Goal: Task Accomplishment & Management: Manage account settings

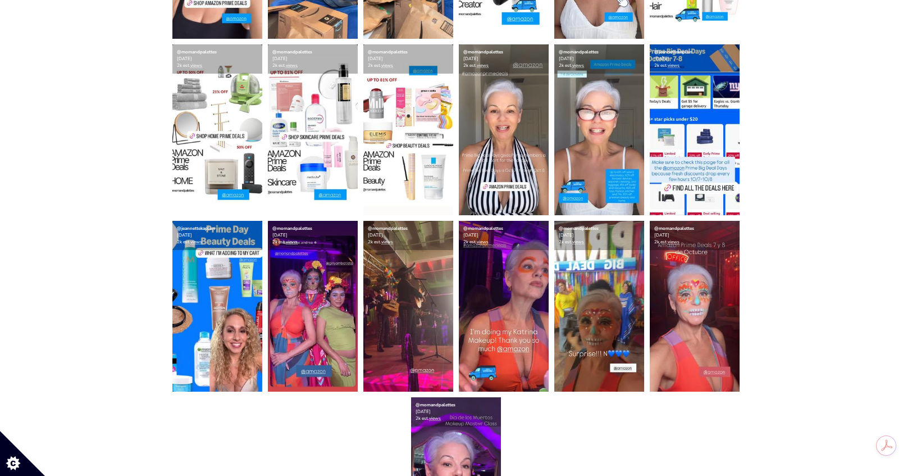
scroll to position [860, 0]
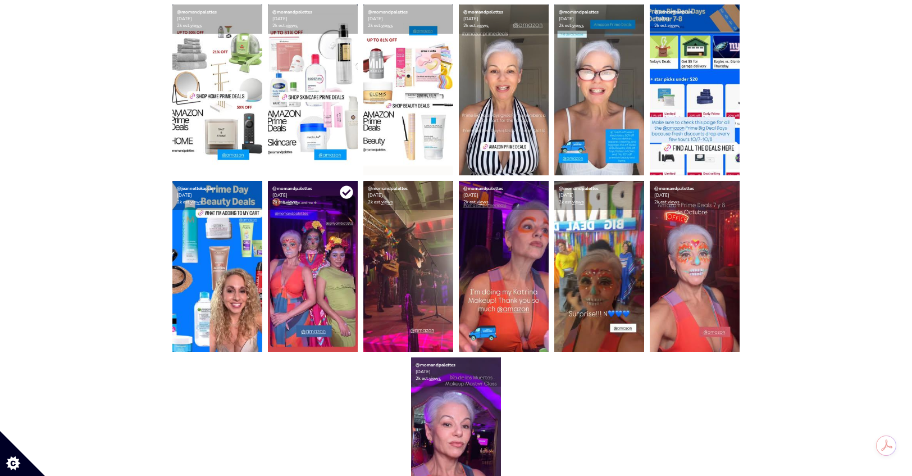
click at [342, 193] on icon at bounding box center [346, 192] width 13 height 13
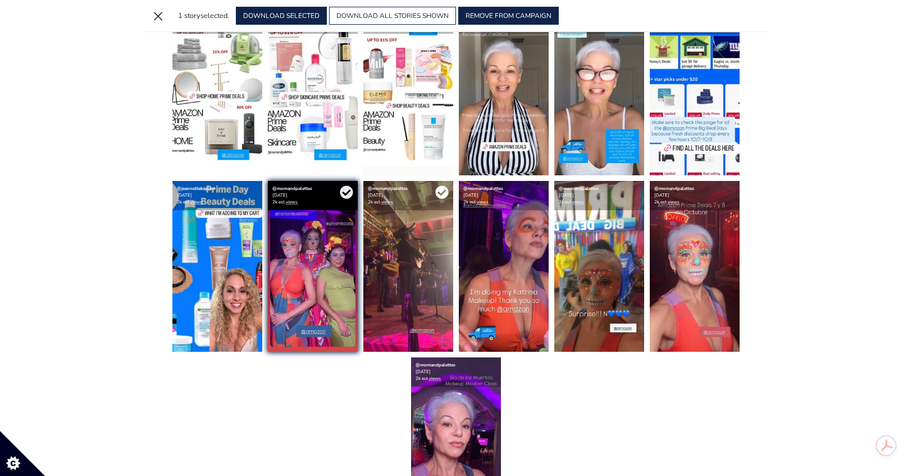
click at [441, 193] on icon at bounding box center [441, 192] width 13 height 13
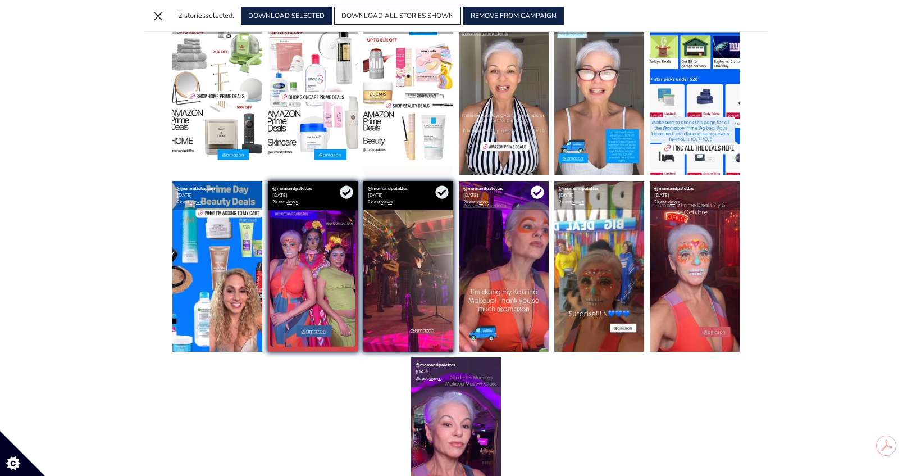
click at [534, 193] on icon at bounding box center [537, 191] width 13 height 13
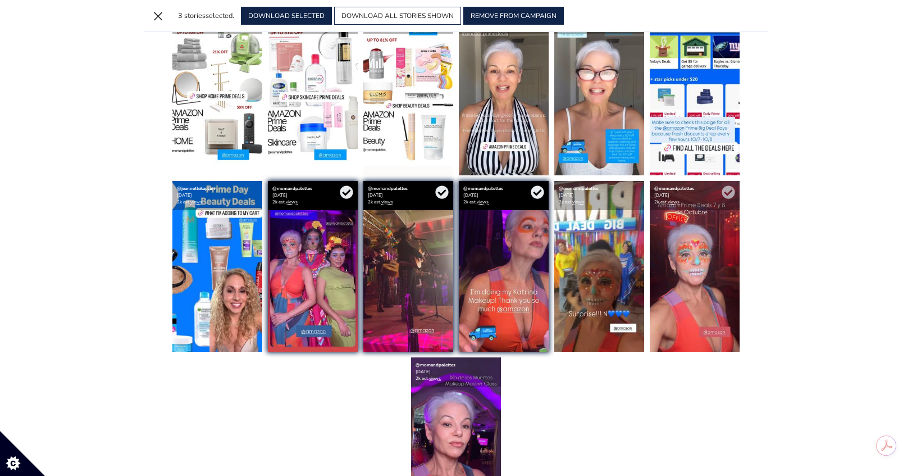
drag, startPoint x: 635, startPoint y: 193, endPoint x: 688, endPoint y: 192, distance: 52.8
click at [0, 0] on icon at bounding box center [0, 0] width 0 height 0
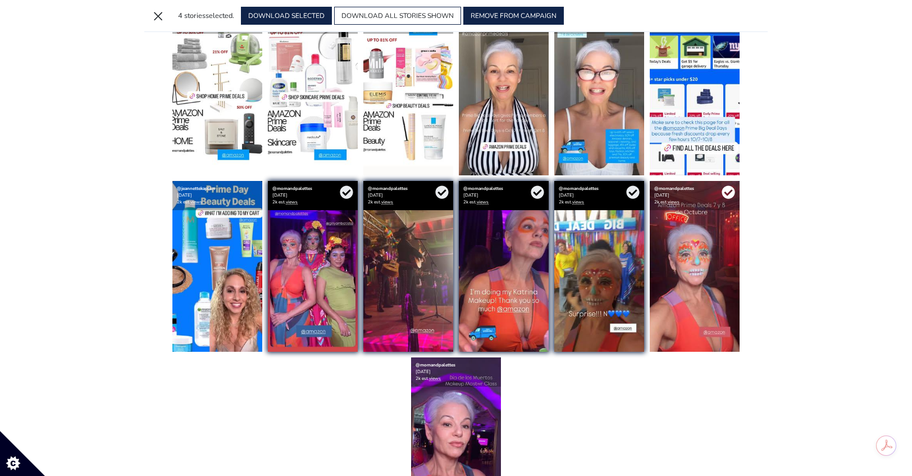
click at [728, 193] on icon at bounding box center [728, 191] width 13 height 13
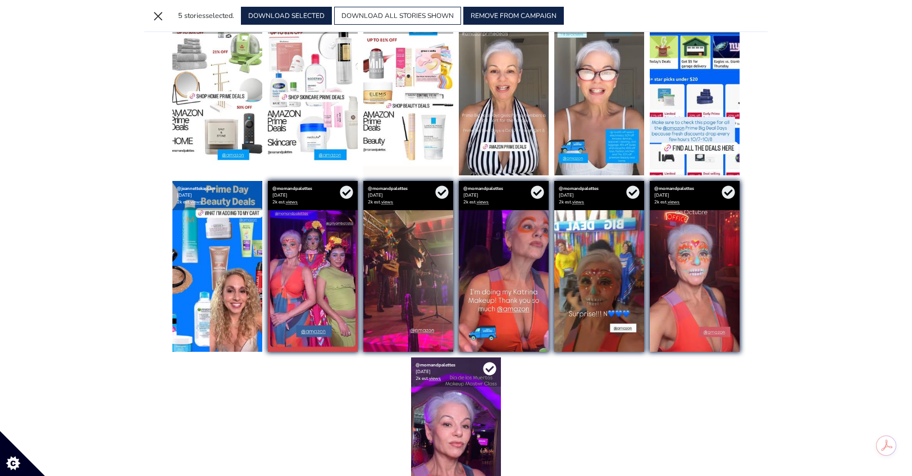
click at [491, 368] on icon at bounding box center [489, 368] width 13 height 13
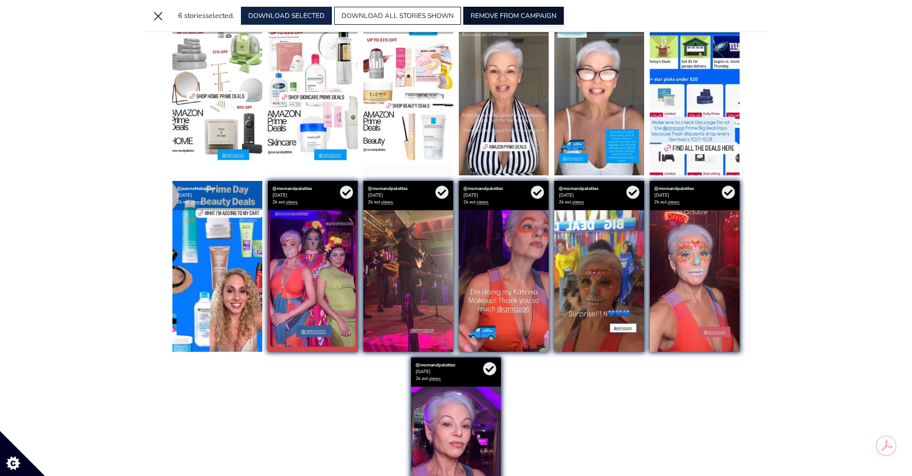
click at [529, 15] on button "REMOVE FROM CAMPAIGN" at bounding box center [513, 16] width 101 height 18
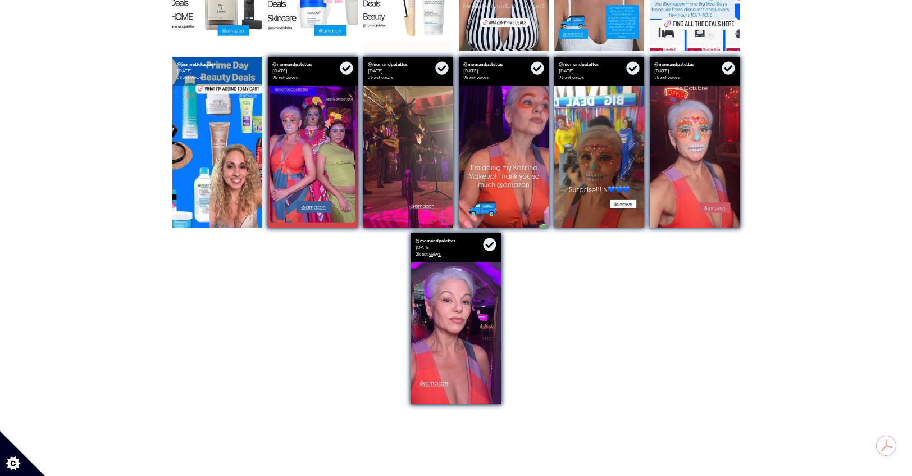
scroll to position [0, 0]
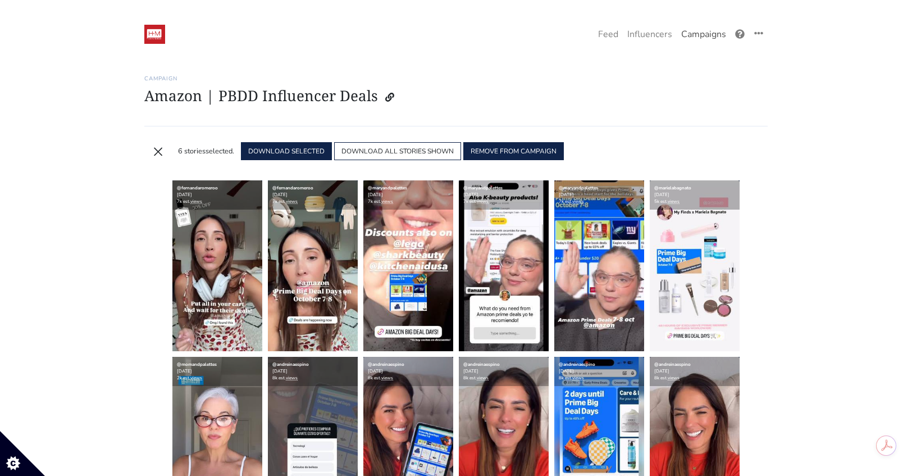
click at [700, 29] on link "Campaigns" at bounding box center [704, 34] width 54 height 22
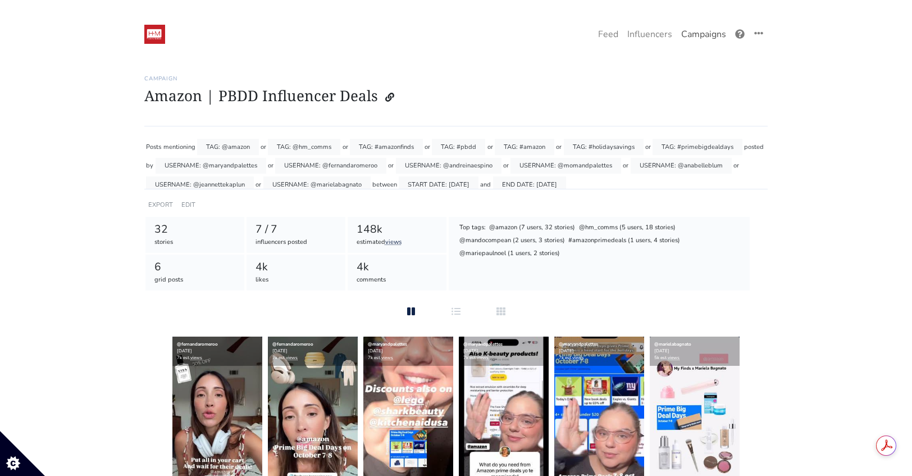
drag, startPoint x: 696, startPoint y: 33, endPoint x: 691, endPoint y: 37, distance: 6.4
click at [697, 34] on link "Campaigns" at bounding box center [704, 34] width 54 height 22
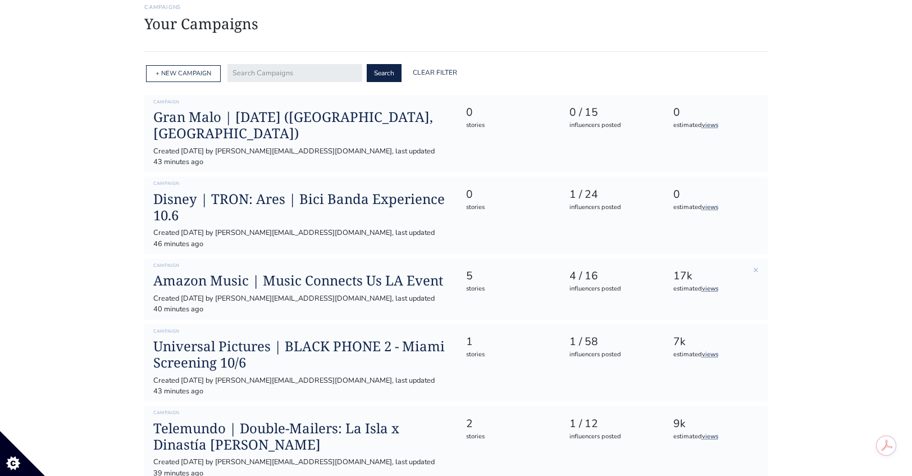
scroll to position [203, 0]
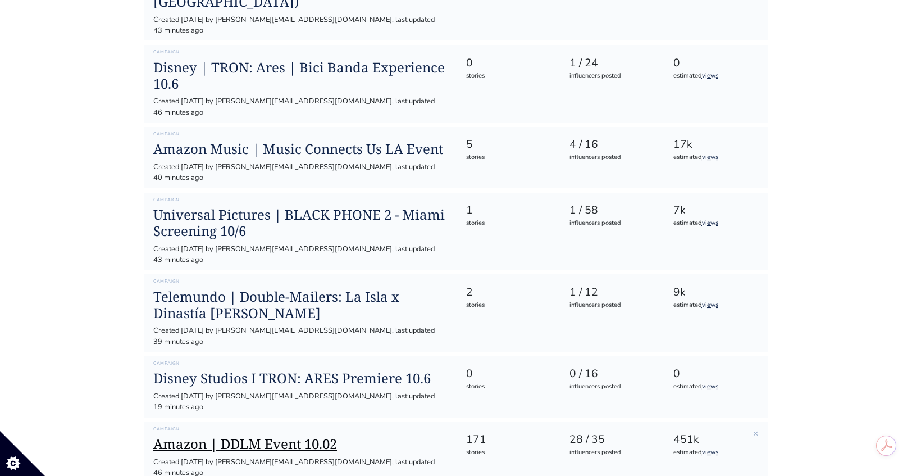
click at [277, 436] on h1 "Amazon | DDLM Event 10.02" at bounding box center [300, 444] width 294 height 16
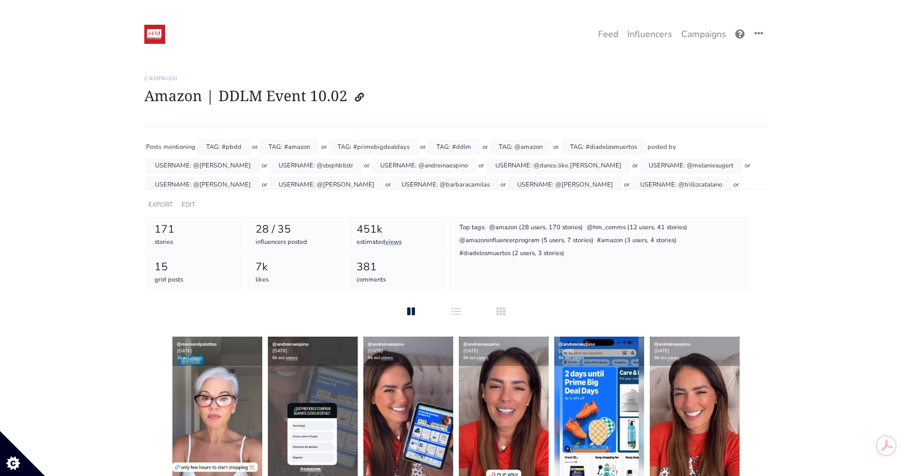
scroll to position [41, 0]
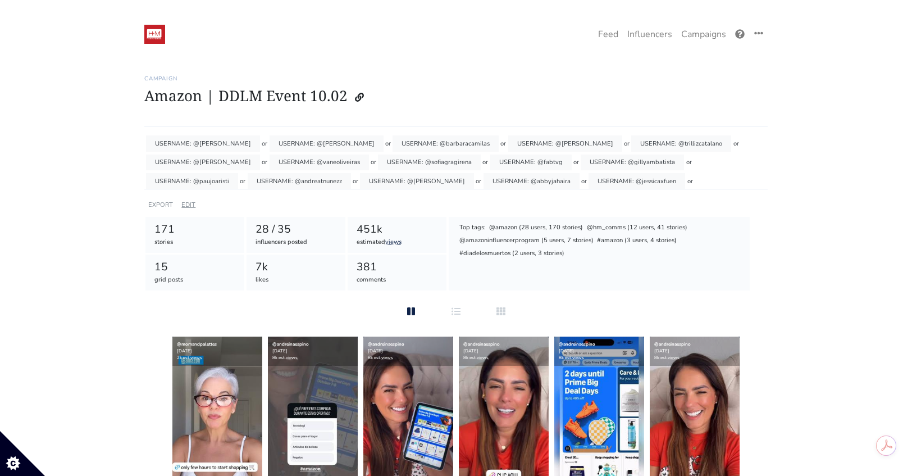
click at [183, 203] on link "EDIT" at bounding box center [188, 205] width 14 height 8
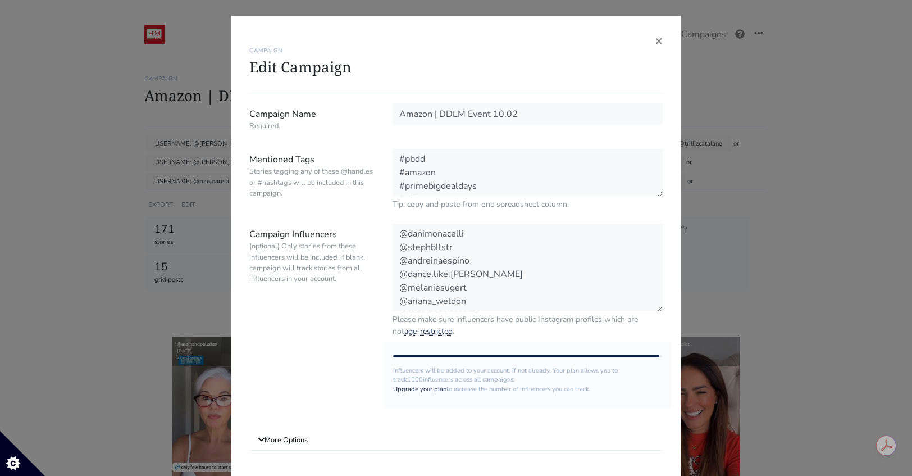
click at [270, 440] on link "More Options" at bounding box center [455, 440] width 413 height 20
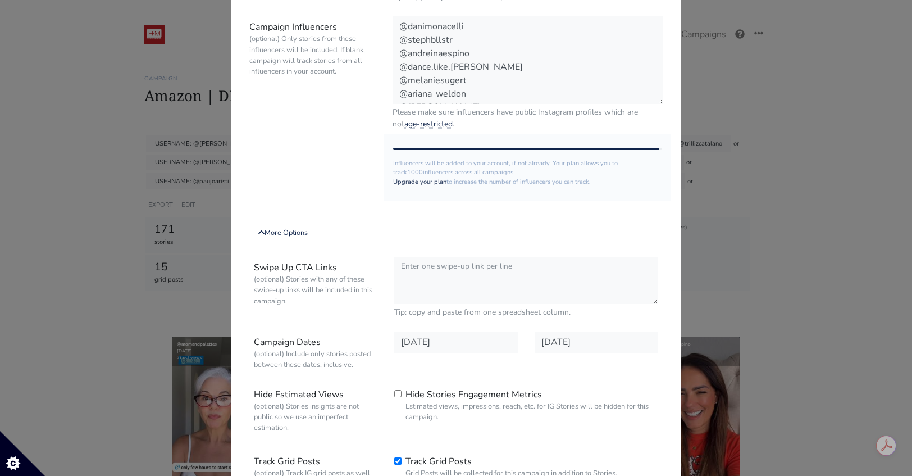
scroll to position [336, 0]
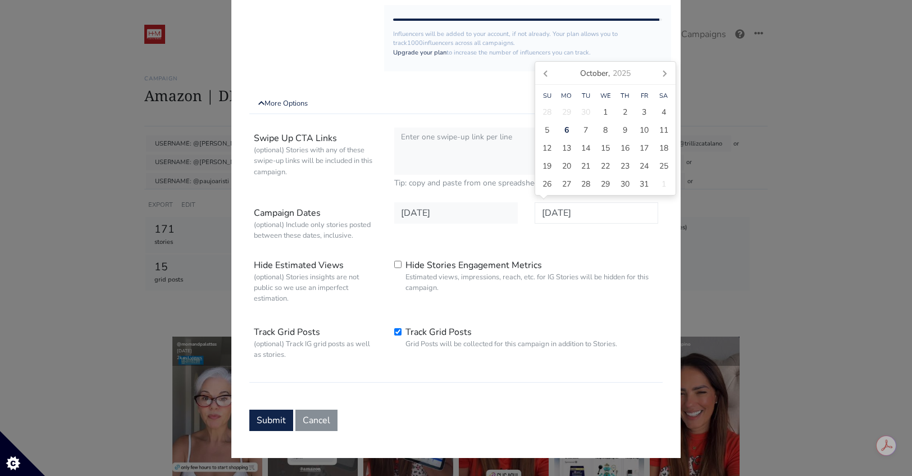
click at [600, 208] on input "2025-10-09" at bounding box center [597, 212] width 124 height 21
click at [271, 420] on button "Submit" at bounding box center [271, 419] width 44 height 21
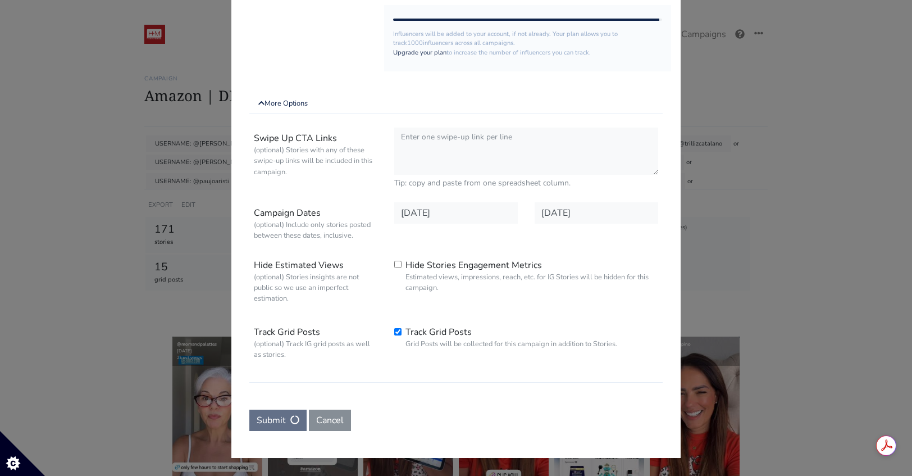
scroll to position [0, 0]
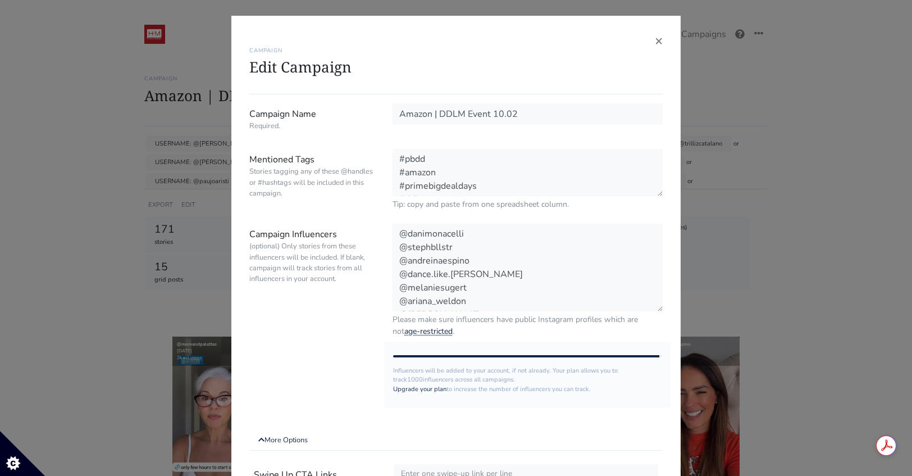
click at [788, 170] on div "× CAMPAIGN Edit Campaign Campaign Name Required. Amazon | DDLM Event 10.02 Ment…" at bounding box center [456, 238] width 912 height 476
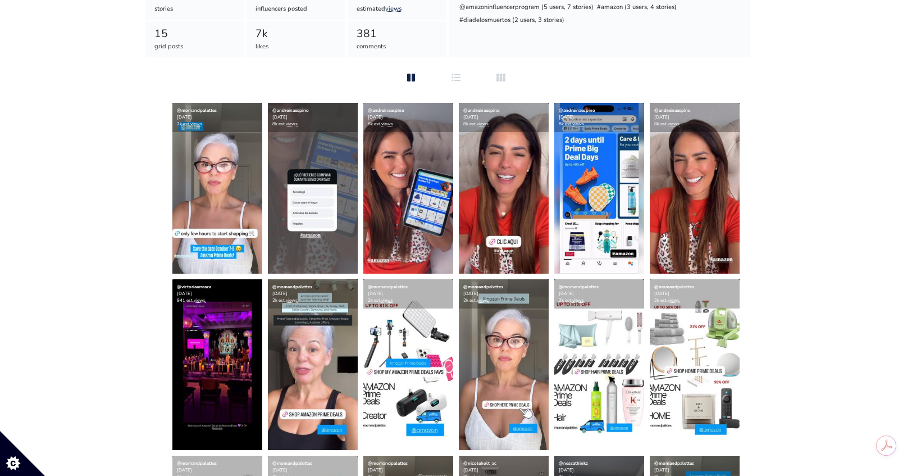
scroll to position [276, 0]
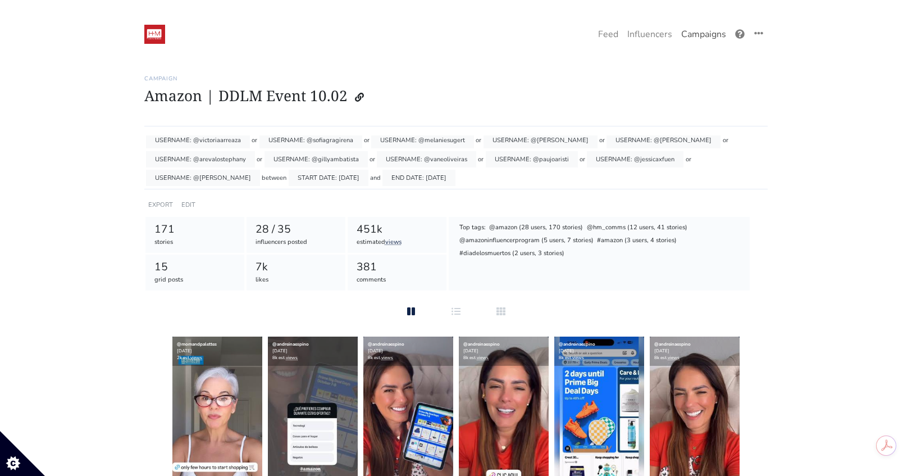
click at [708, 34] on link "Campaigns" at bounding box center [704, 34] width 54 height 22
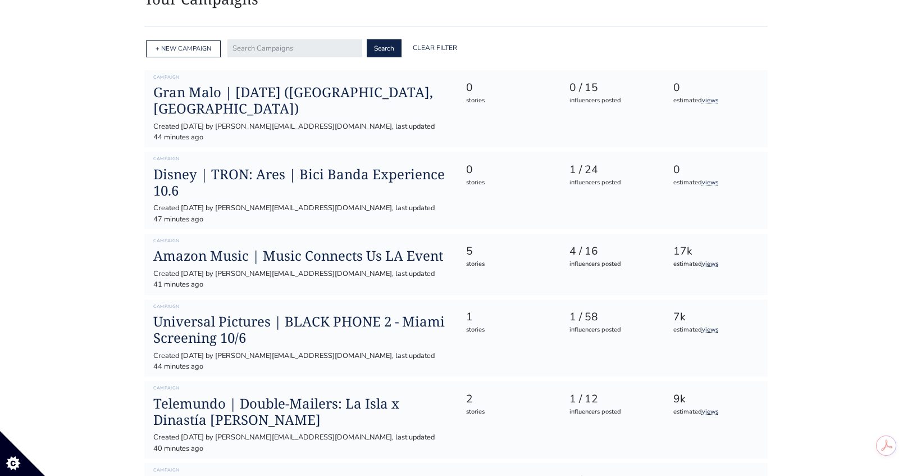
scroll to position [217, 0]
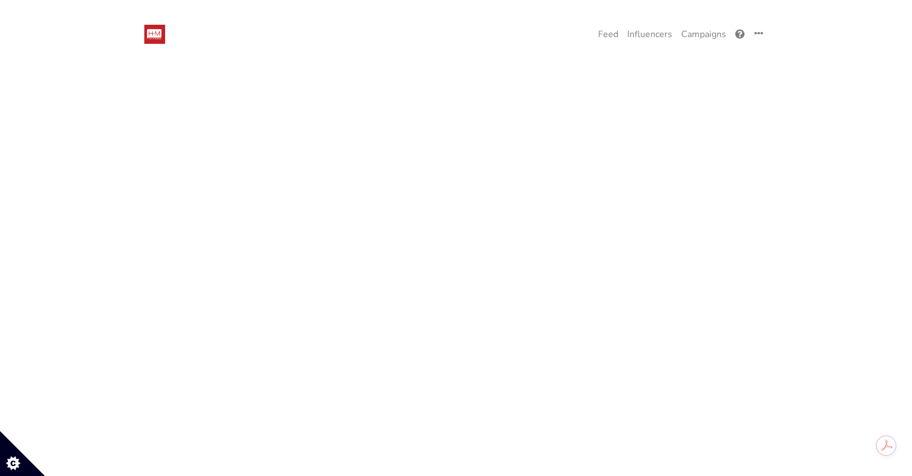
click at [308, 447] on div "Created [DATE] by [PERSON_NAME][EMAIL_ADDRESS][DOMAIN_NAME], last updated 44 mi…" at bounding box center [300, 457] width 294 height 21
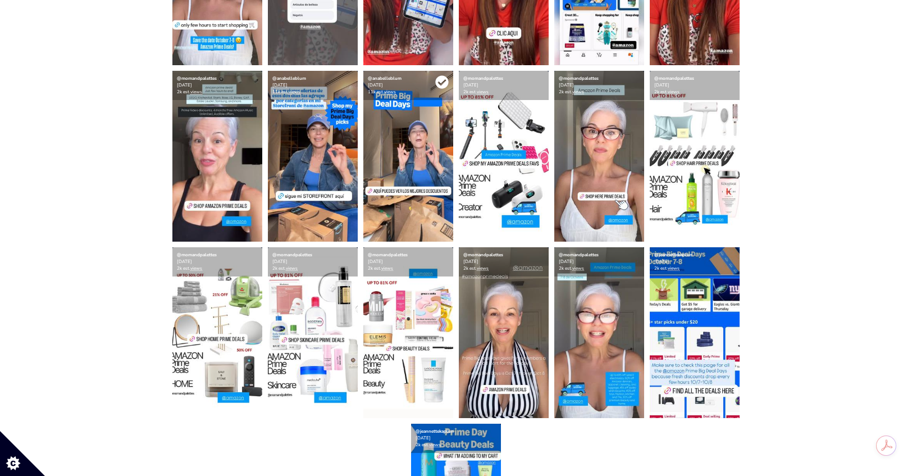
scroll to position [613, 0]
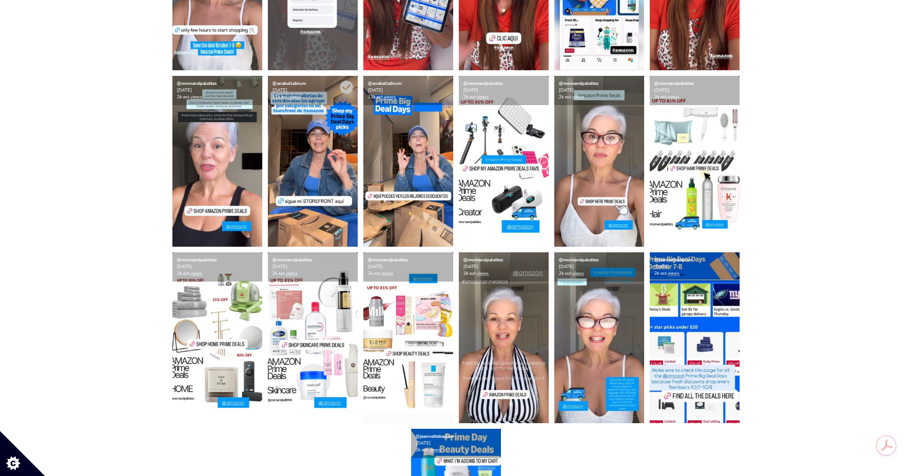
click at [330, 154] on img at bounding box center [313, 161] width 90 height 171
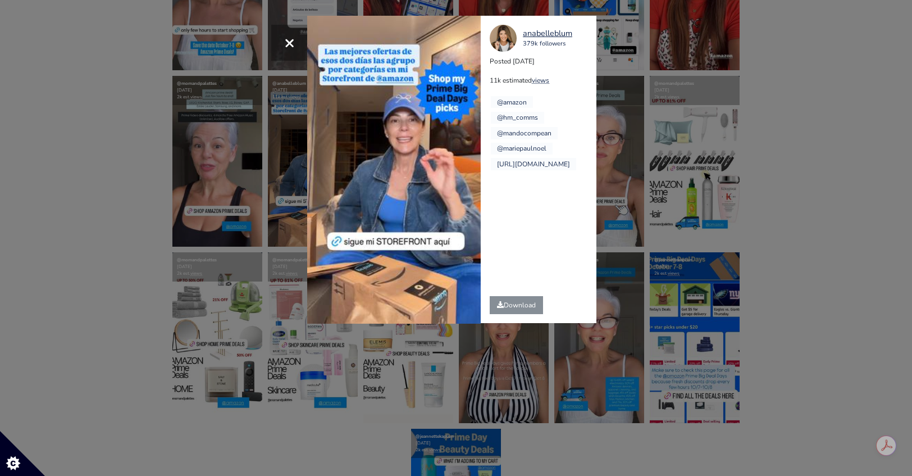
click at [829, 84] on div "× Your browser does not support HTML5 video. anabelleblum 379k followers Posted…" at bounding box center [456, 238] width 912 height 476
click at [821, 90] on div "× Your browser does not support HTML5 video. anabelleblum 379k followers Posted…" at bounding box center [456, 238] width 912 height 476
